Goal: Task Accomplishment & Management: Manage account settings

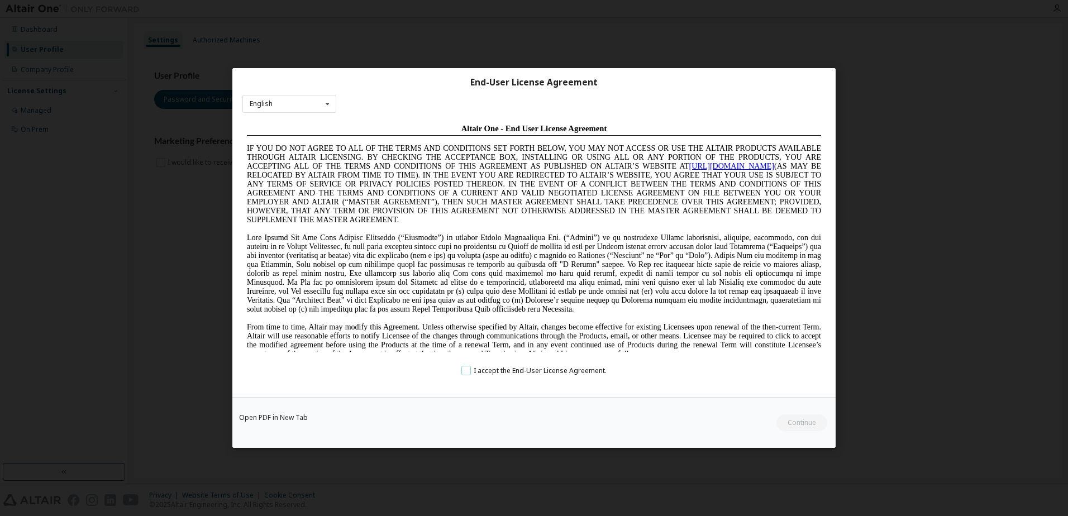
click at [470, 372] on label "I accept the End-User License Agreement." at bounding box center [533, 370] width 145 height 9
click at [804, 423] on button "Continue" at bounding box center [801, 422] width 52 height 17
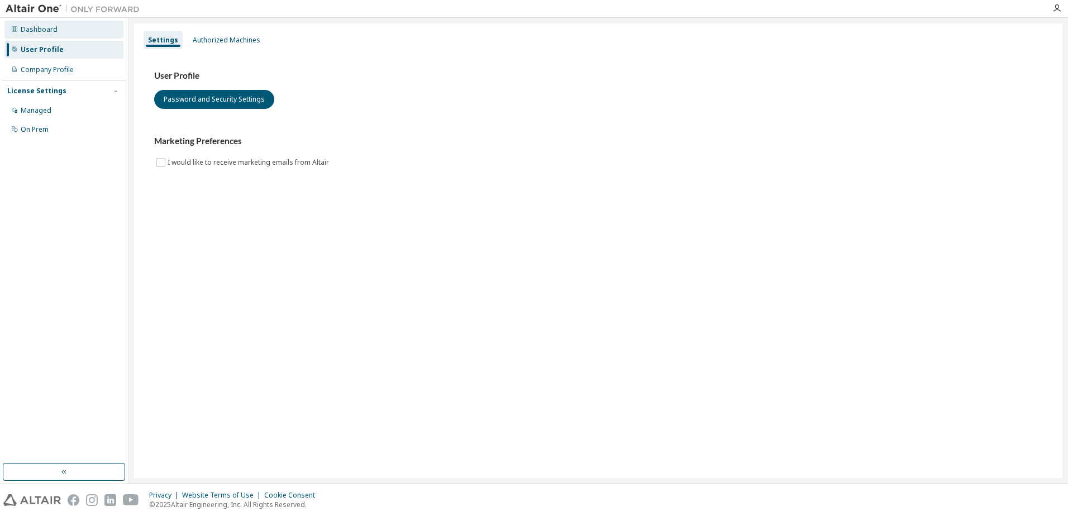
click at [53, 32] on div "Dashboard" at bounding box center [39, 29] width 37 height 9
click at [64, 468] on icon "button" at bounding box center [64, 471] width 9 height 9
